Goal: Information Seeking & Learning: Learn about a topic

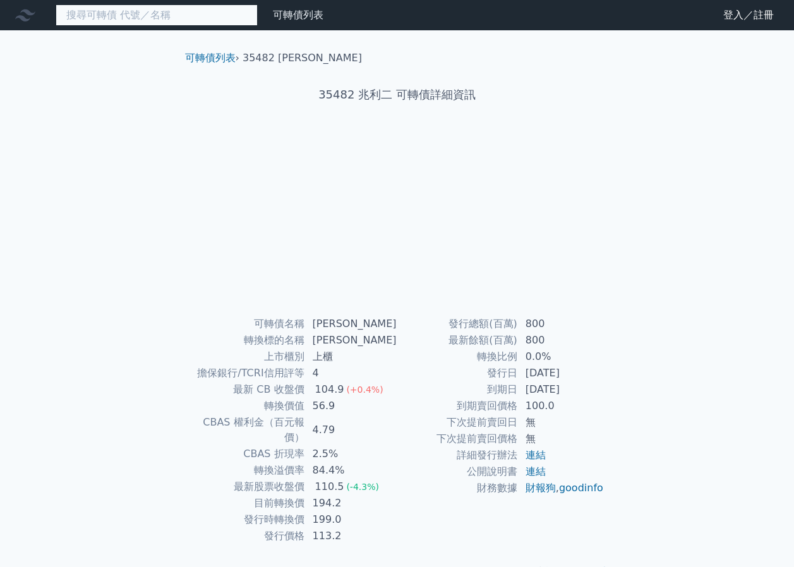
click at [165, 11] on input at bounding box center [157, 14] width 202 height 21
type input "3548"
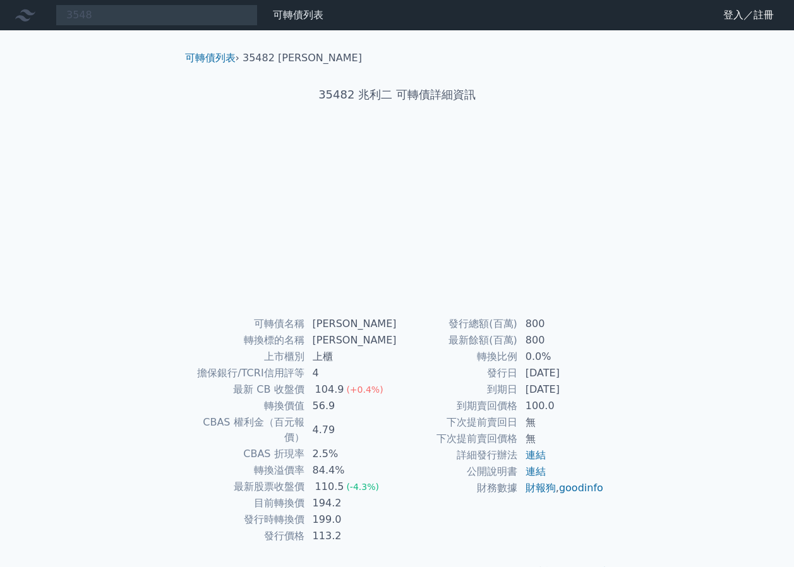
click at [299, 11] on link "可轉債列表" at bounding box center [298, 15] width 51 height 12
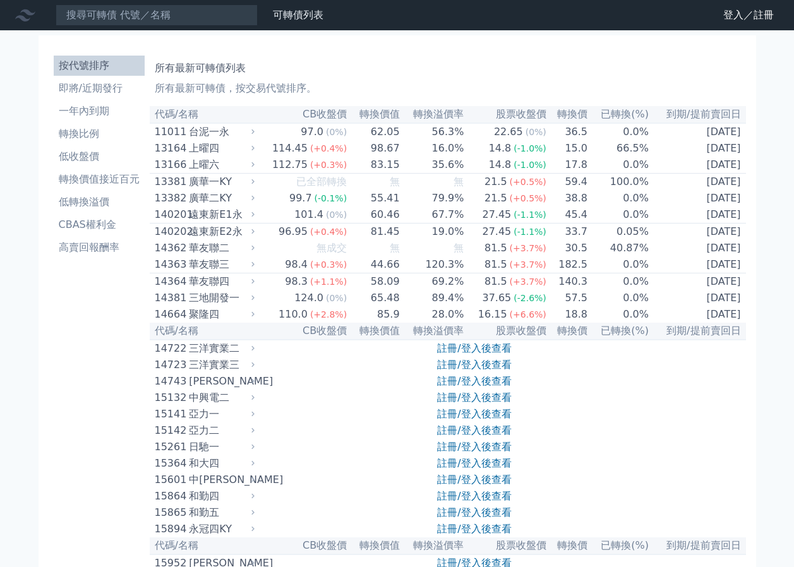
click at [732, 18] on link "登入／註冊" at bounding box center [748, 15] width 71 height 20
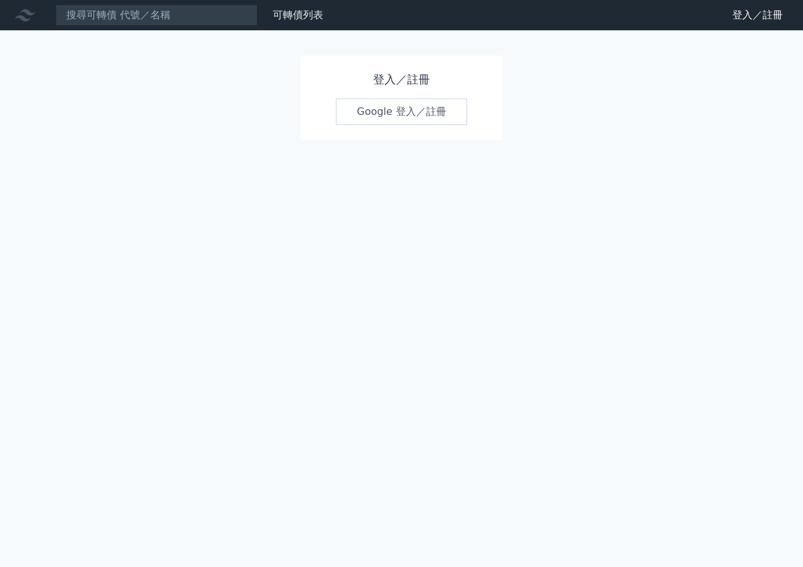
click at [403, 116] on link "Google 登入／註冊" at bounding box center [401, 112] width 131 height 27
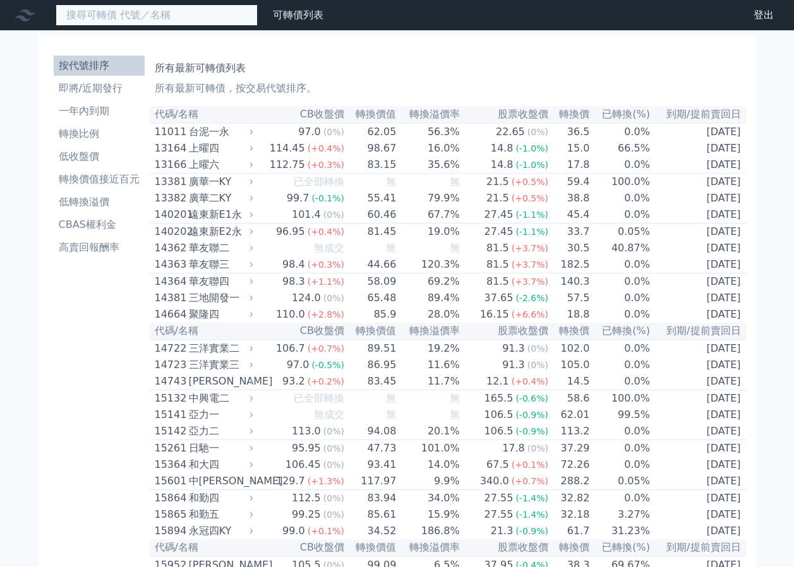
click at [193, 16] on input at bounding box center [157, 14] width 202 height 21
type input "3313"
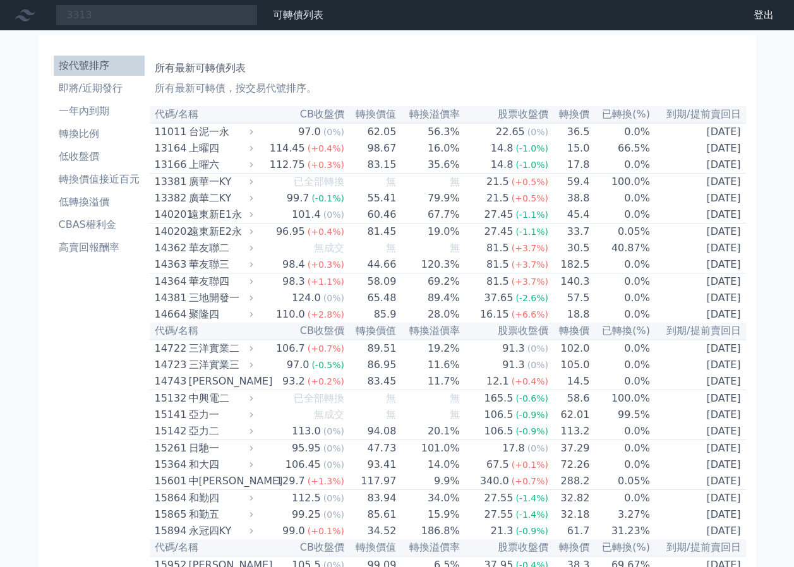
click at [311, 236] on div "(+0.4%)" at bounding box center [326, 231] width 37 height 15
click at [279, 291] on td "98.3 (+1.1%)" at bounding box center [300, 281] width 88 height 17
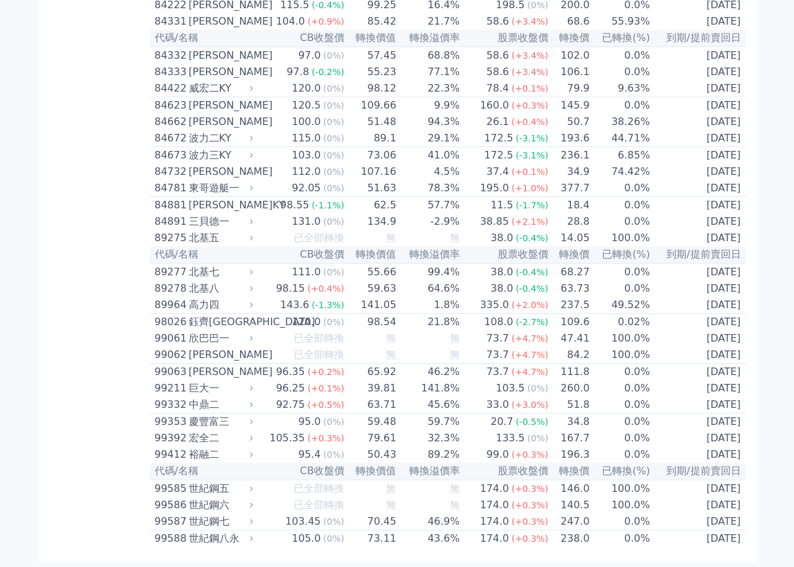
scroll to position [6868, 0]
click at [551, 64] on td "102.0" at bounding box center [569, 55] width 41 height 17
click at [550, 64] on td "102.0" at bounding box center [569, 55] width 41 height 17
click at [550, 47] on th "轉換價" at bounding box center [569, 38] width 41 height 17
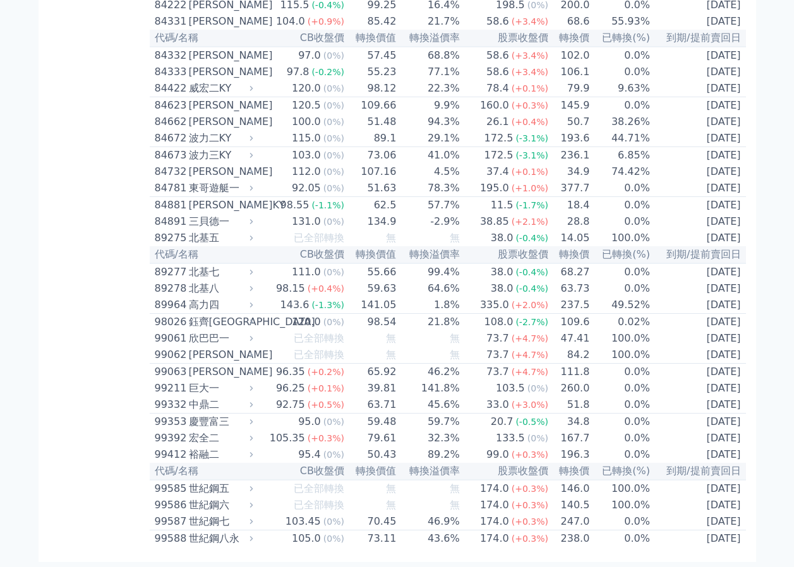
click at [549, 47] on th "轉換價" at bounding box center [569, 38] width 41 height 17
click at [543, 47] on th "股票收盤價" at bounding box center [504, 38] width 88 height 17
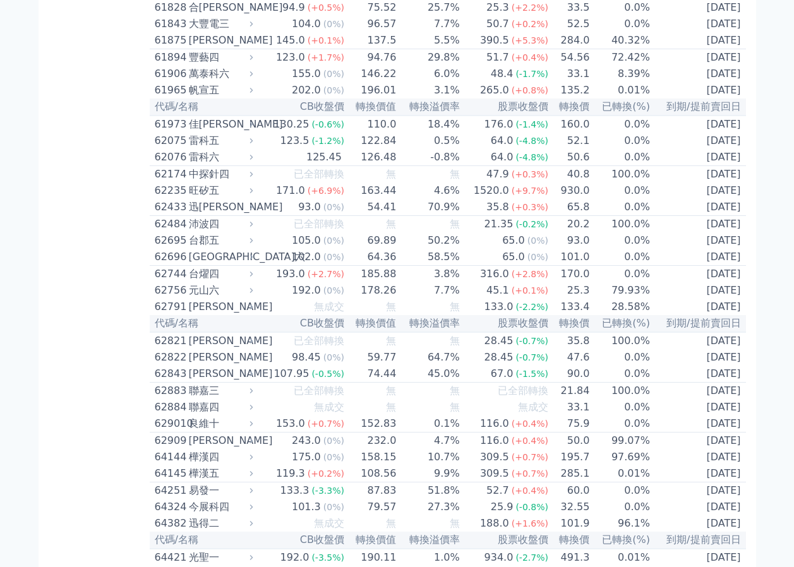
scroll to position [4802, 0]
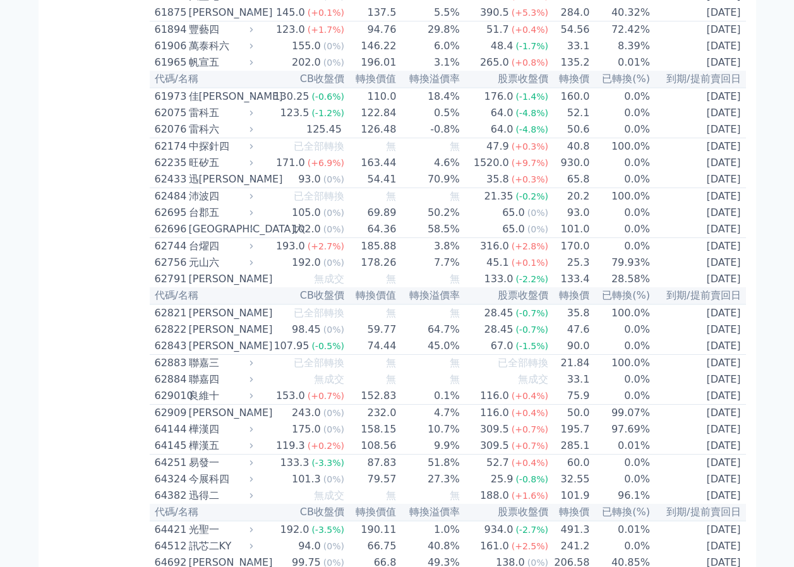
drag, startPoint x: 788, startPoint y: 367, endPoint x: 788, endPoint y: 221, distance: 145.9
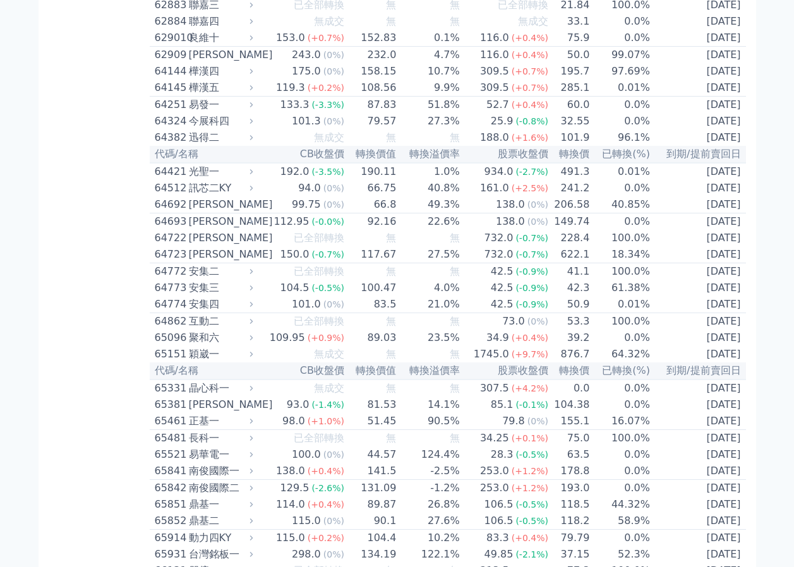
scroll to position [5122, 0]
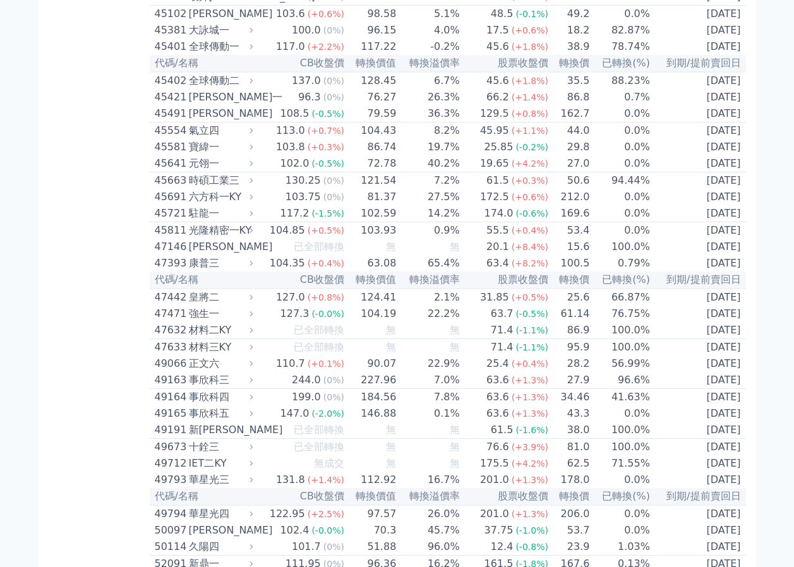
scroll to position [3619, 0]
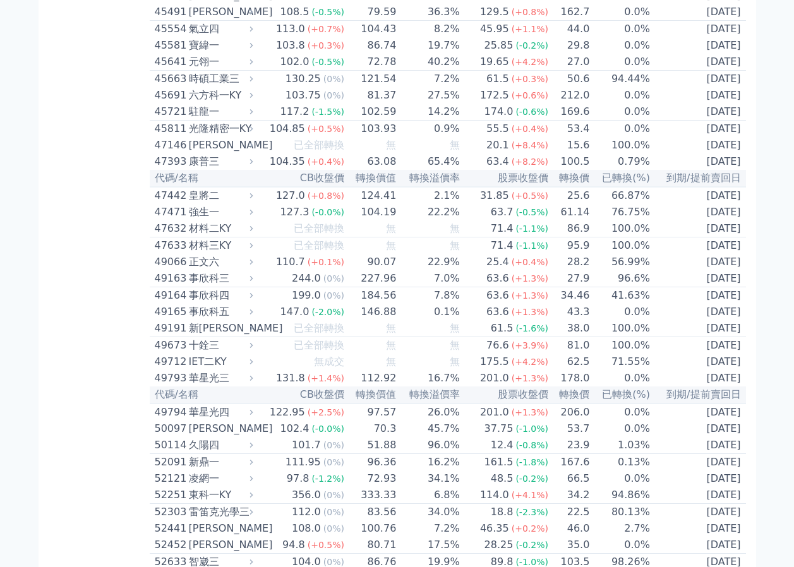
click at [787, 317] on div "3313 可轉債列表 財務數據 可轉債列表 財務數據 登出 登出 按代號排序 即將/近期發行 一年內到期 轉換比例 低收盤價 轉換價值接近百元 低轉換溢價" at bounding box center [397, 61] width 794 height 7360
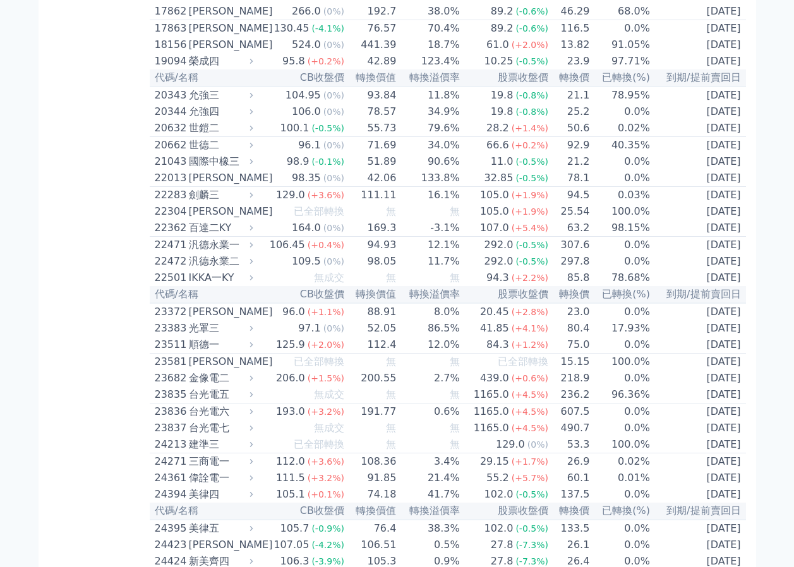
scroll to position [678, 0]
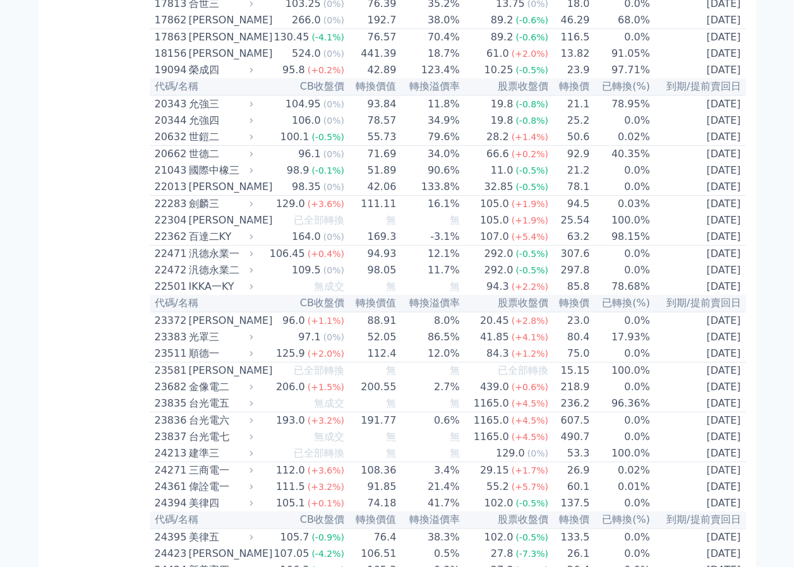
click at [213, 112] on div "允強三" at bounding box center [220, 104] width 62 height 15
click at [208, 112] on div "允強三" at bounding box center [220, 104] width 62 height 15
click at [176, 112] on div "20343" at bounding box center [170, 104] width 31 height 15
click at [204, 112] on div "允強三" at bounding box center [220, 104] width 62 height 15
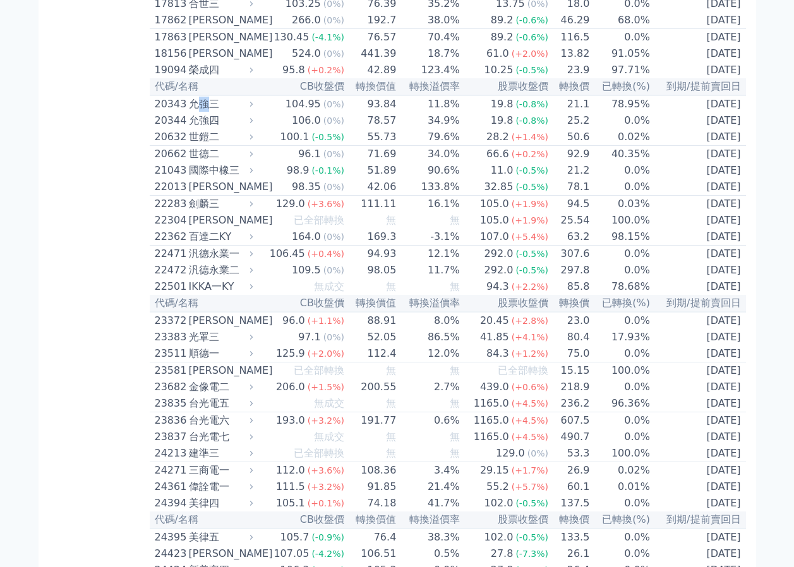
click at [208, 112] on div "允強三" at bounding box center [220, 104] width 62 height 15
click at [176, 112] on div "20343" at bounding box center [170, 104] width 31 height 15
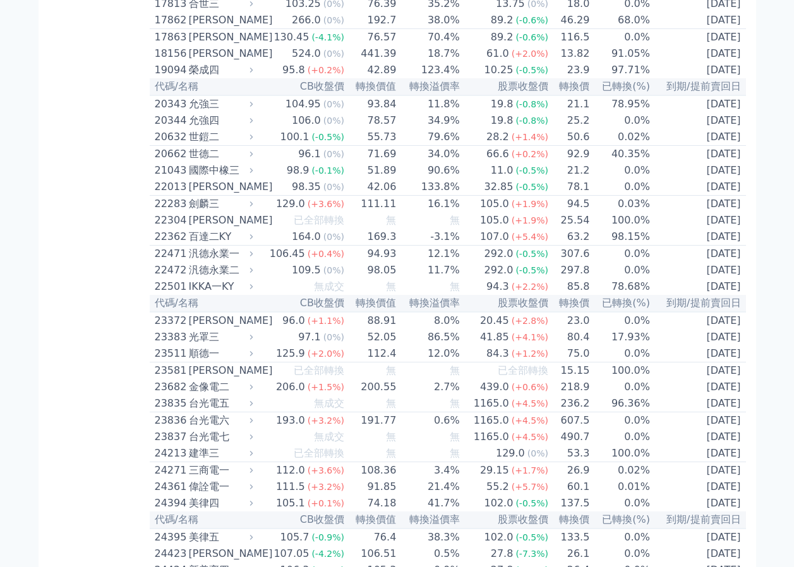
click at [192, 128] on div "允強四" at bounding box center [220, 120] width 62 height 15
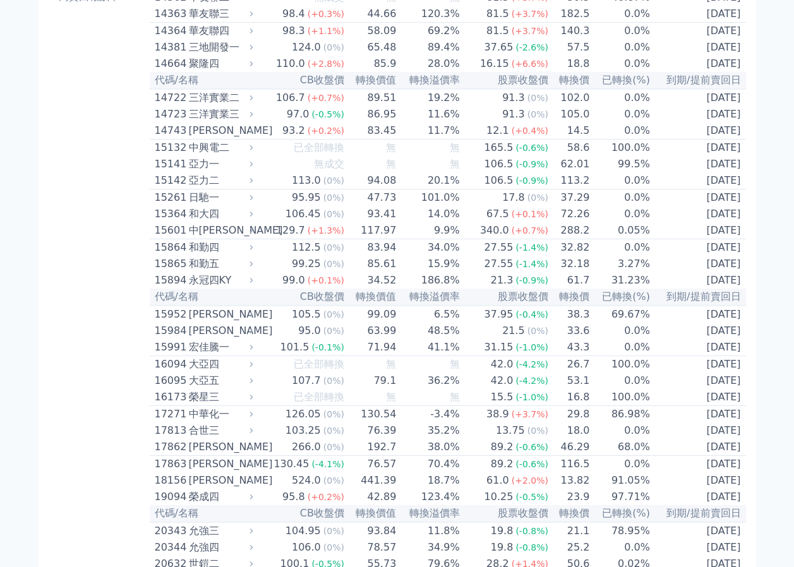
scroll to position [260, 0]
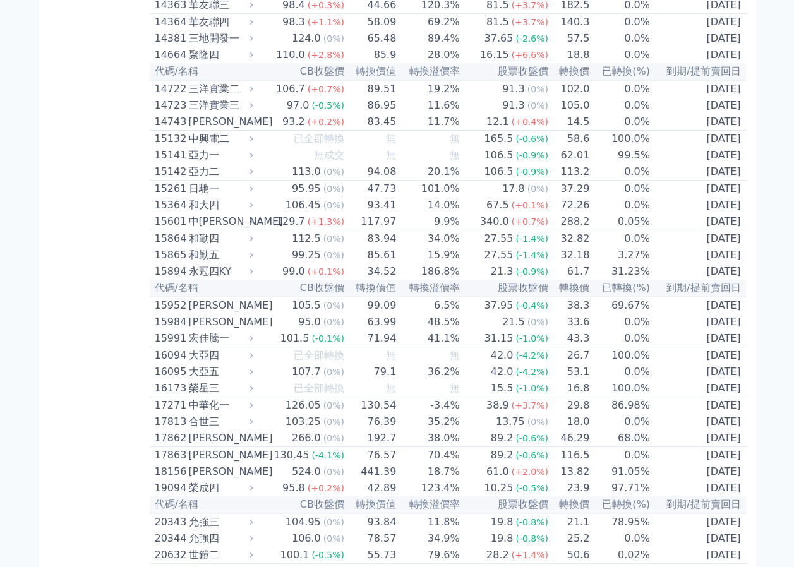
click at [316, 27] on span "(+1.1%)" at bounding box center [326, 22] width 37 height 10
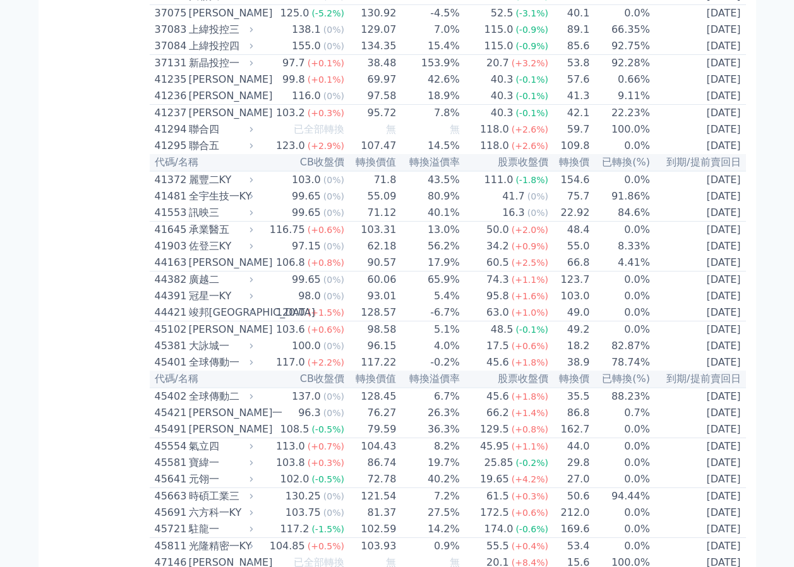
scroll to position [3666, 0]
